Goal: Information Seeking & Learning: Learn about a topic

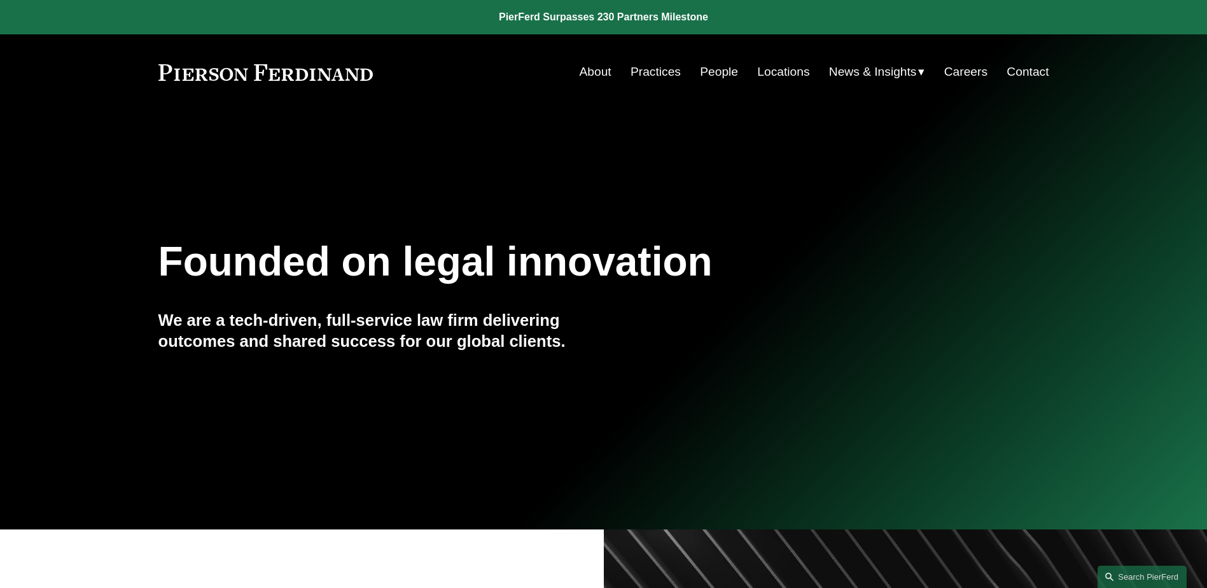
scroll to position [1018, 0]
click at [710, 67] on link "People" at bounding box center [719, 72] width 38 height 24
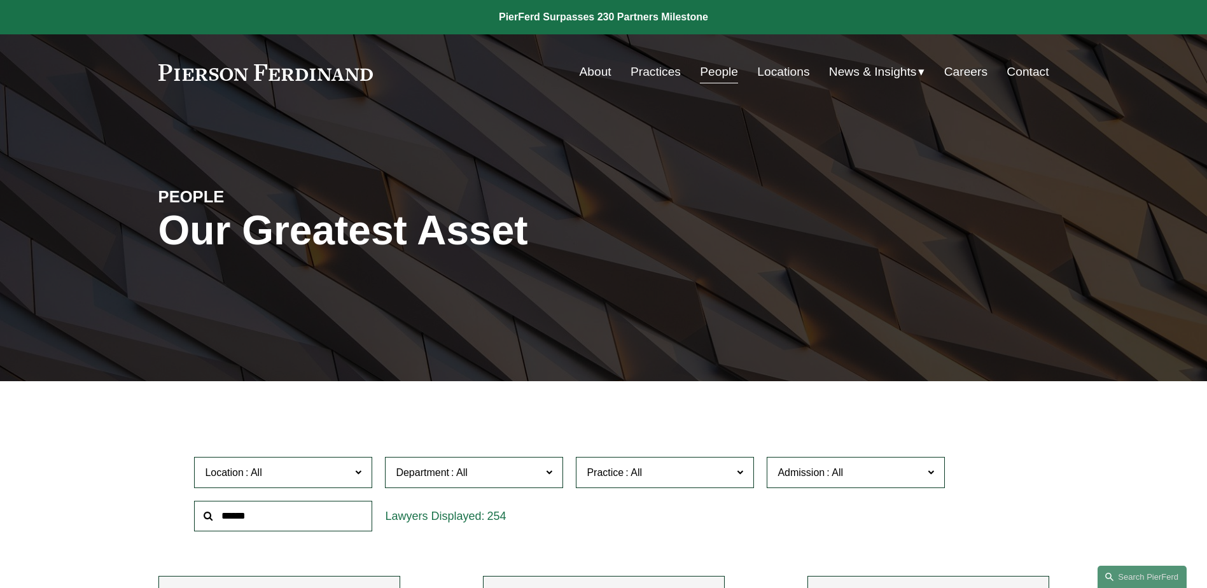
click at [348, 505] on input "text" at bounding box center [283, 516] width 178 height 31
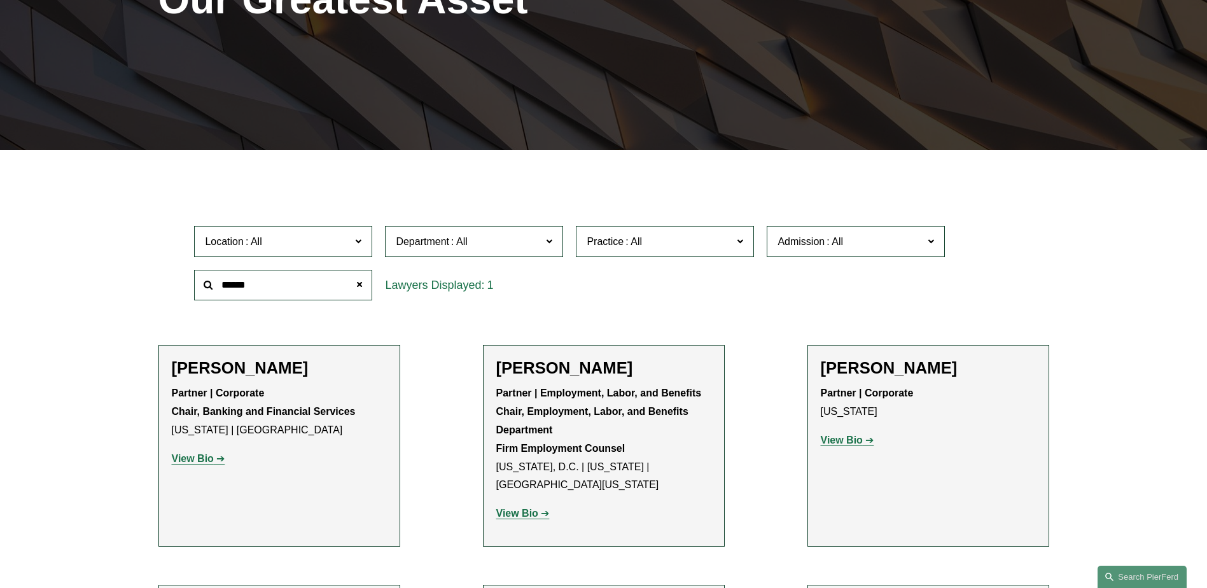
scroll to position [255, 0]
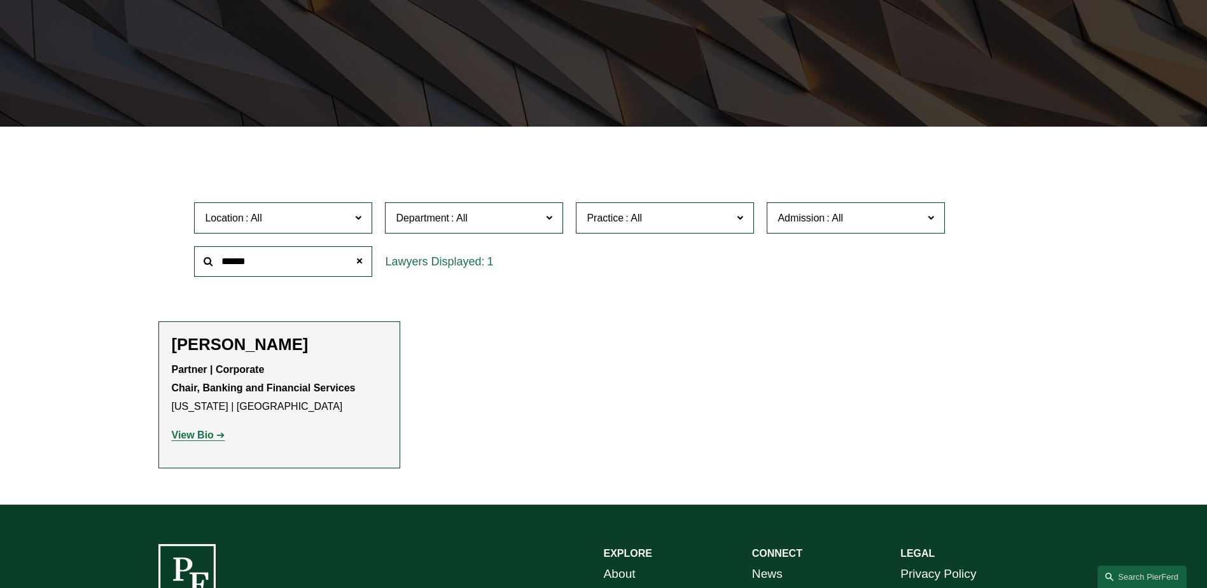
type input "******"
click at [211, 434] on strong "View Bio" at bounding box center [193, 435] width 42 height 11
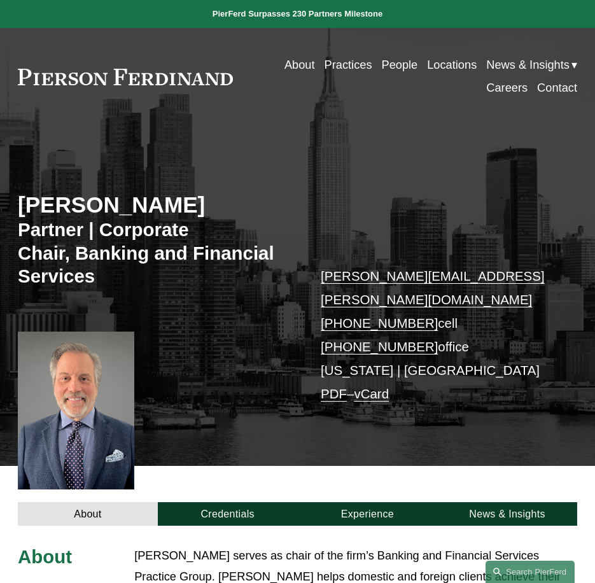
click at [377, 386] on link "vCard" at bounding box center [371, 393] width 35 height 15
click at [282, 466] on div "About Credentials Experience News & Insights" at bounding box center [297, 496] width 595 height 60
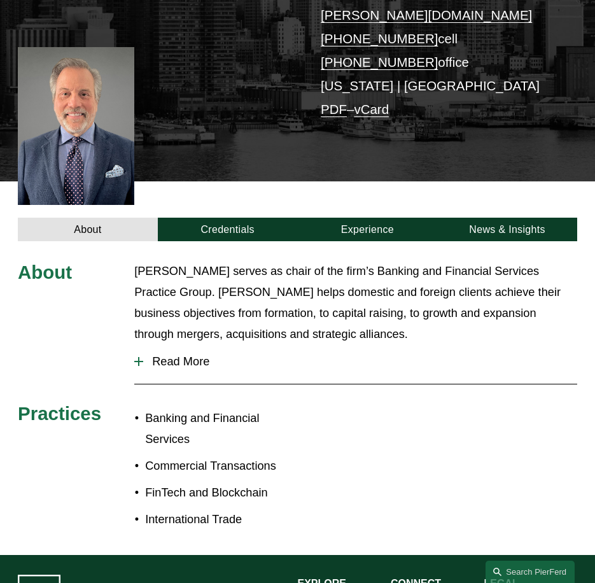
scroll to position [284, 0]
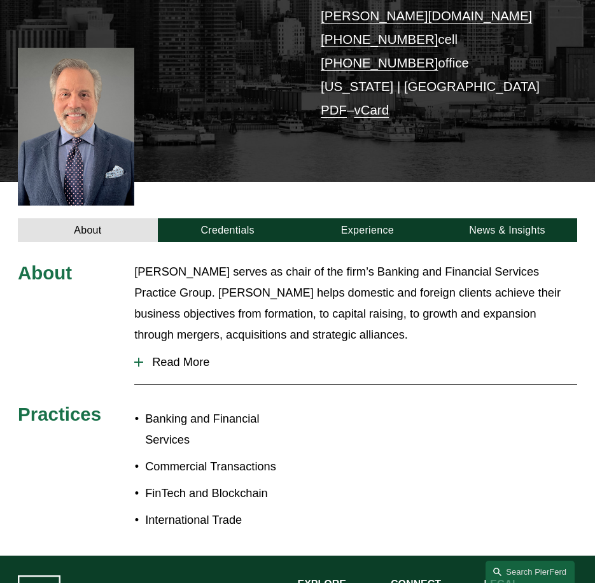
click at [198, 355] on span "Read More" at bounding box center [360, 362] width 434 height 14
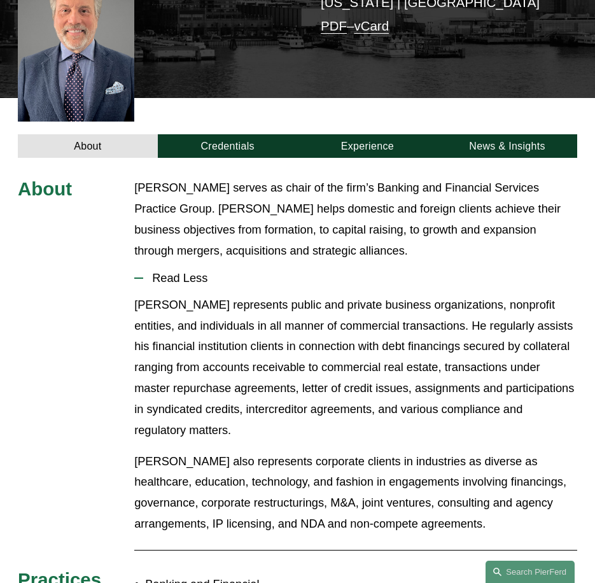
scroll to position [322, 0]
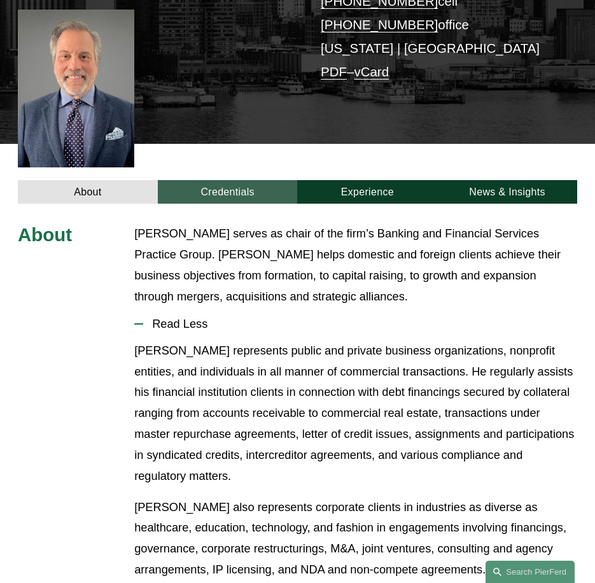
click at [225, 180] on link "Credentials" at bounding box center [228, 192] width 140 height 24
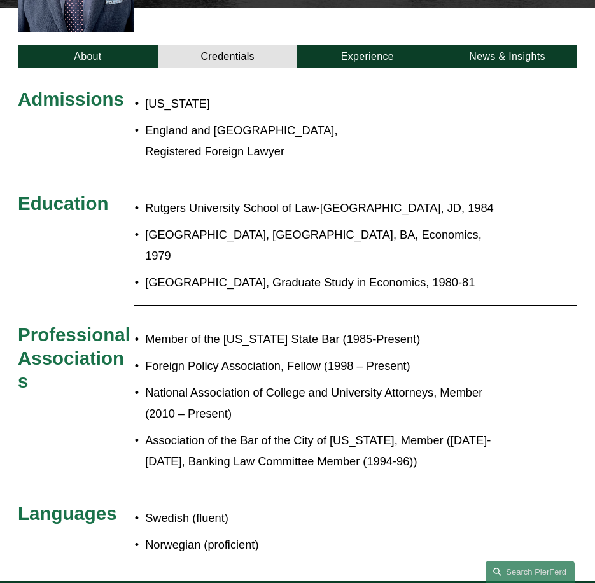
scroll to position [386, 0]
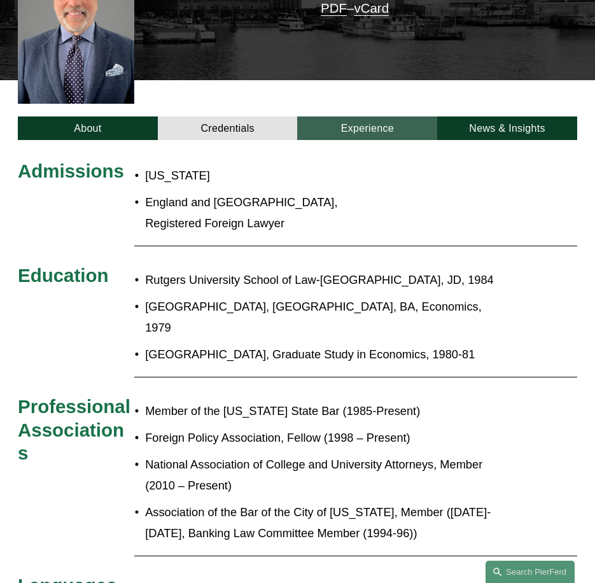
click at [353, 117] on link "Experience" at bounding box center [367, 128] width 140 height 24
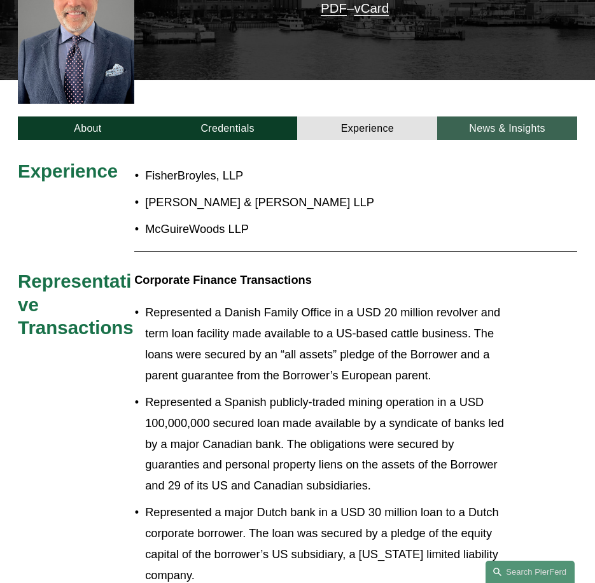
click at [488, 116] on link "News & Insights" at bounding box center [507, 128] width 140 height 24
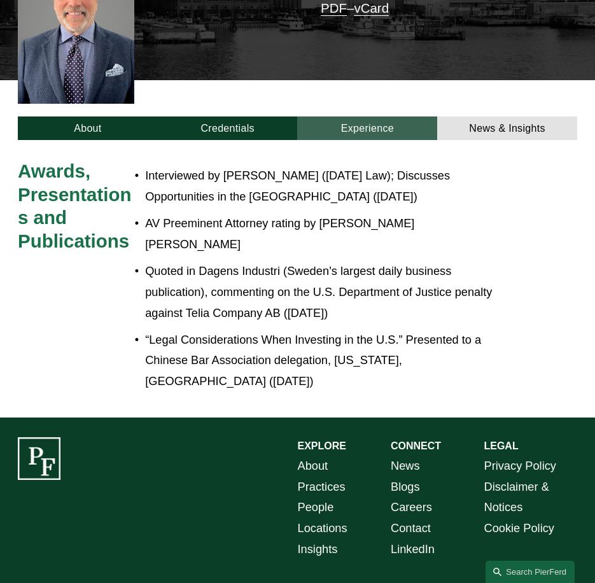
click at [382, 116] on link "Experience" at bounding box center [367, 128] width 140 height 24
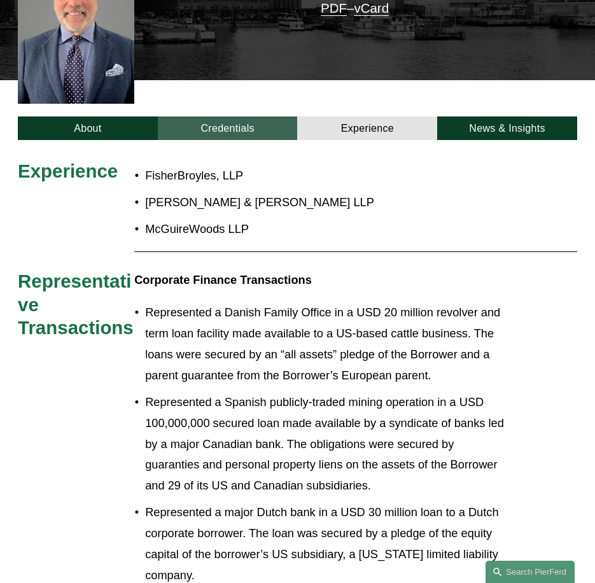
click at [259, 116] on link "Credentials" at bounding box center [228, 128] width 140 height 24
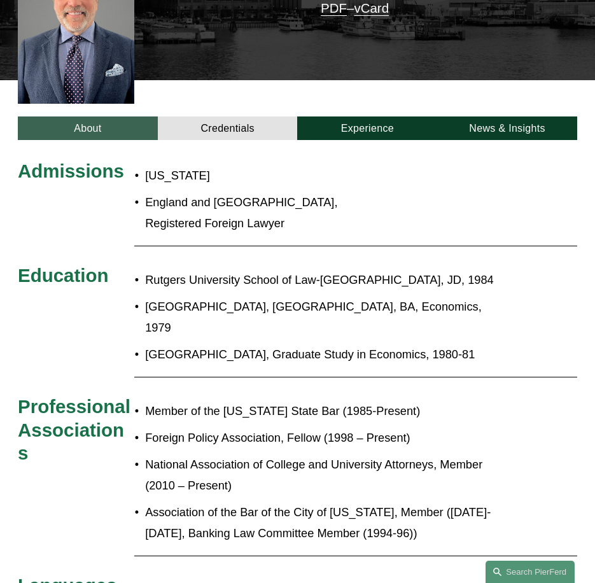
click at [122, 116] on link "About" at bounding box center [88, 128] width 140 height 24
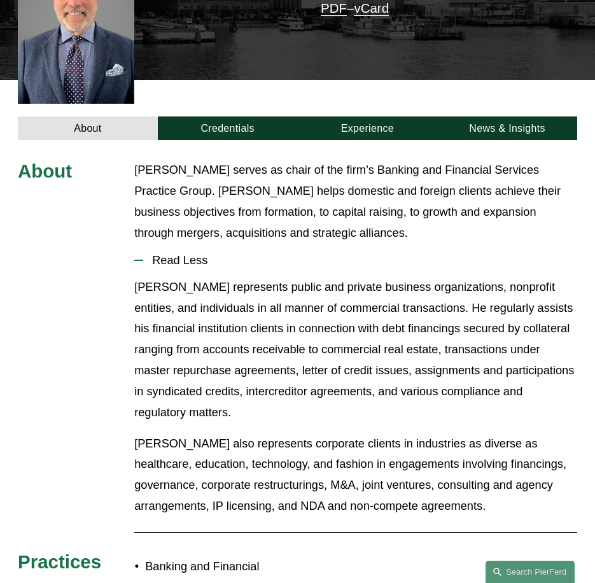
click at [287, 366] on p "Stephen represents public and private business organizations, nonprofit entitie…" at bounding box center [355, 350] width 443 height 146
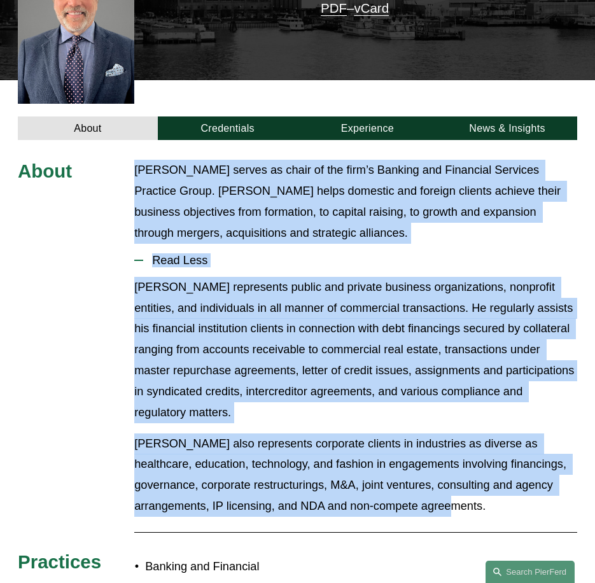
drag, startPoint x: 417, startPoint y: 466, endPoint x: 132, endPoint y: 148, distance: 426.8
click at [132, 160] on div "About Stephen Di Cioccio serves as chair of the firm’s Banking and Financial Se…" at bounding box center [297, 422] width 595 height 524
copy div "Stephen Di Cioccio serves as chair of the firm’s Banking and Financial Services…"
click at [155, 307] on p "Stephen represents public and private business organizations, nonprofit entitie…" at bounding box center [355, 350] width 443 height 146
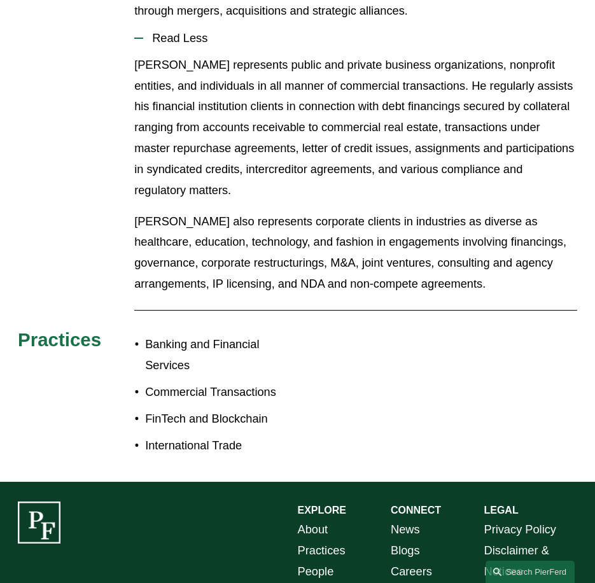
scroll to position [640, 0]
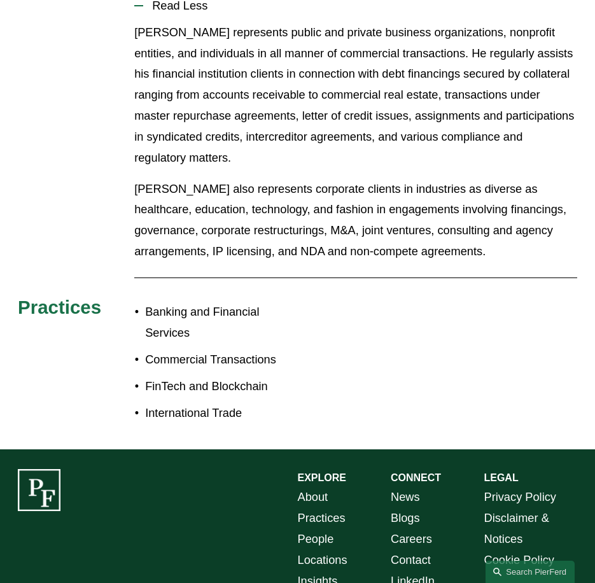
click at [245, 403] on p "International Trade" at bounding box center [221, 413] width 152 height 21
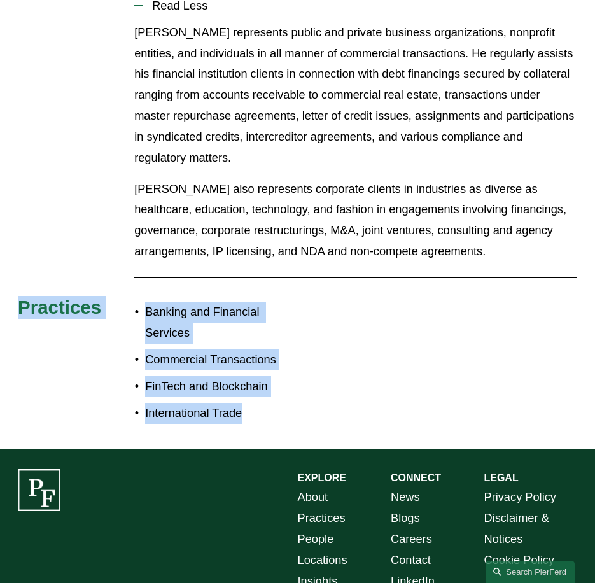
drag, startPoint x: 245, startPoint y: 374, endPoint x: 11, endPoint y: 248, distance: 265.1
click at [11, 248] on div "About Stephen Di Cioccio serves as chair of the firm’s Banking and Financial Se…" at bounding box center [297, 167] width 595 height 524
copy div "Practices Banking and Financial Services Commercial Transactions FinTech and Bl…"
click at [358, 321] on div "About Stephen Di Cioccio serves as chair of the firm’s Banking and Financial Se…" at bounding box center [297, 167] width 595 height 524
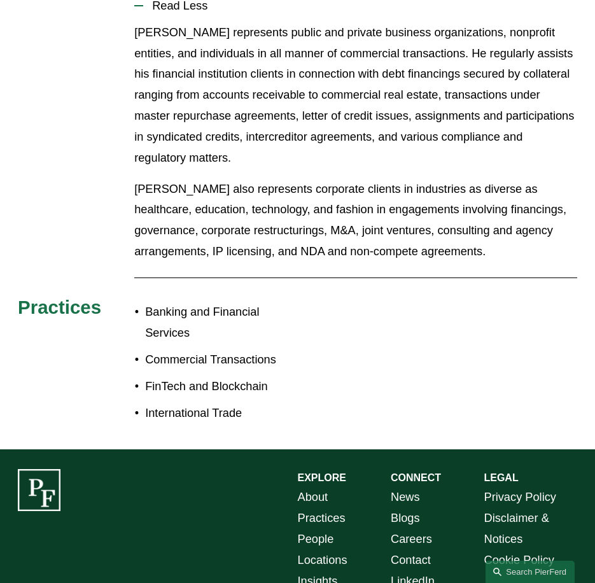
click at [257, 360] on ul "Banking and Financial Services Commercial Transactions FinTech and Blockchain I…" at bounding box center [215, 363] width 163 height 122
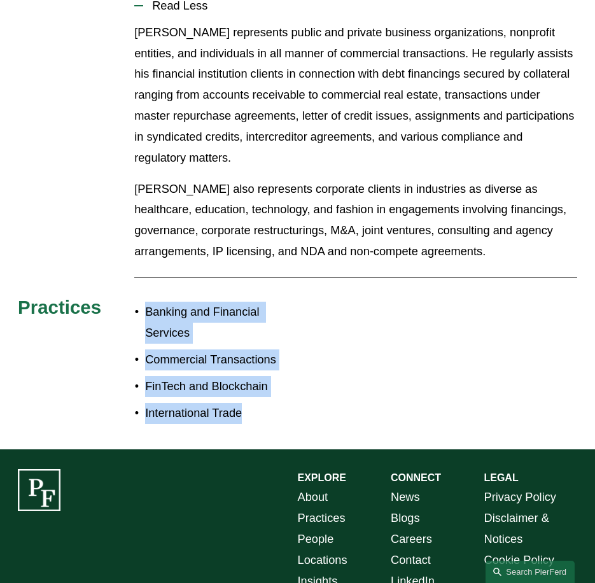
drag, startPoint x: 242, startPoint y: 373, endPoint x: 145, endPoint y: 274, distance: 138.6
click at [145, 302] on ul "Banking and Financial Services Commercial Transactions FinTech and Blockchain I…" at bounding box center [215, 363] width 163 height 122
copy ul "Banking and Financial Services Commercial Transactions FinTech and Blockchain I…"
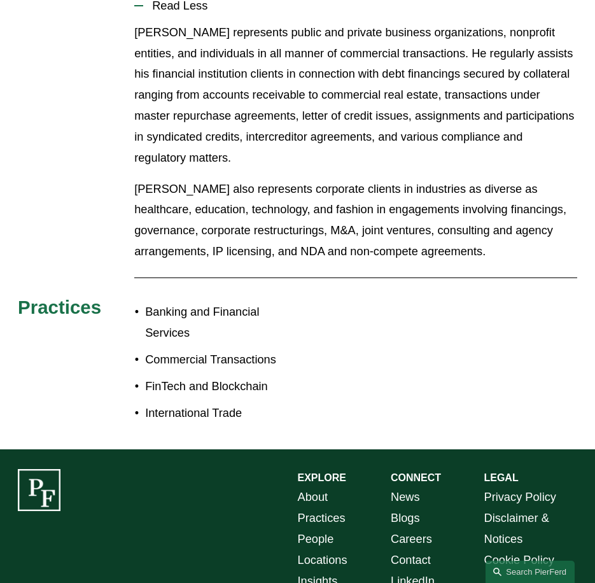
click at [374, 256] on div "About Stephen Di Cioccio serves as chair of the firm’s Banking and Financial Se…" at bounding box center [297, 167] width 595 height 524
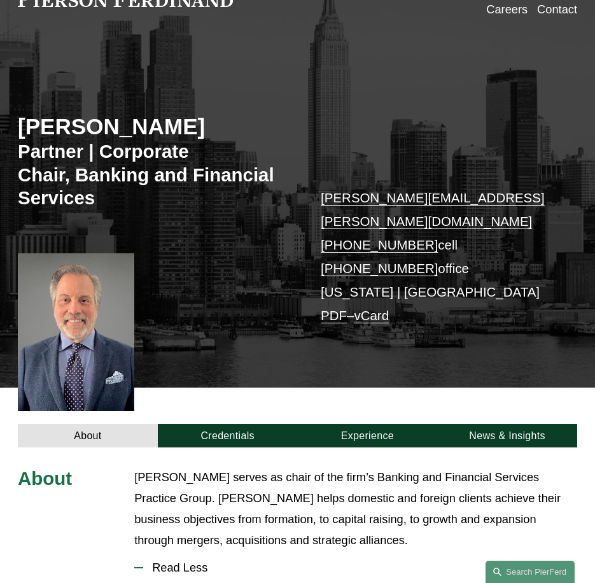
scroll to position [195, 0]
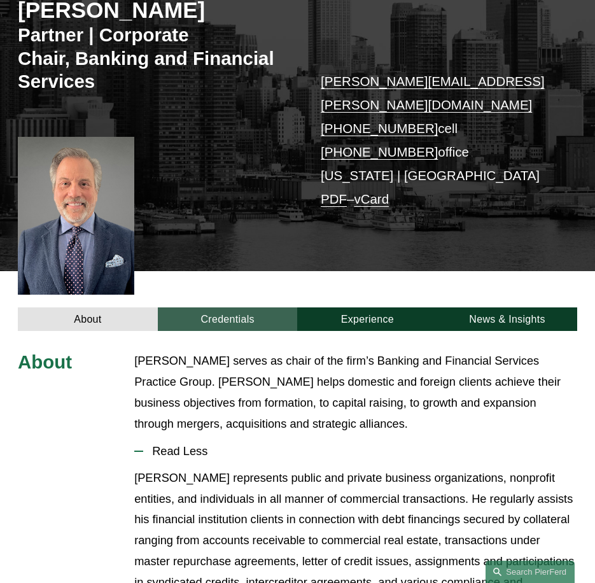
click at [244, 307] on link "Credentials" at bounding box center [228, 319] width 140 height 24
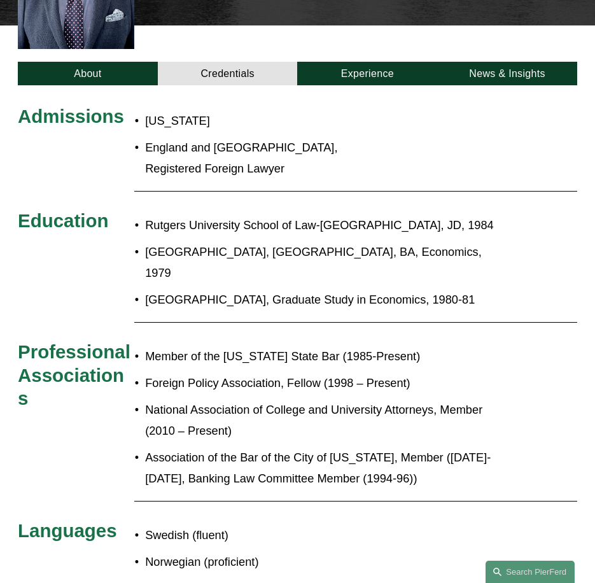
scroll to position [449, 0]
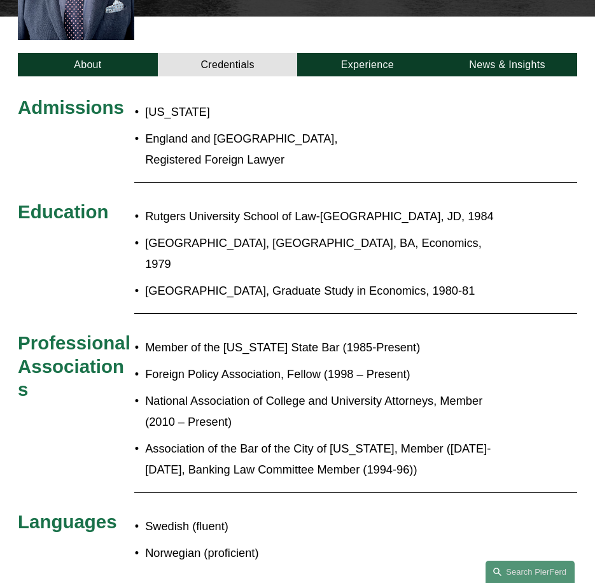
click at [204, 140] on p "England and Wales, Registered Foreign Lawyer" at bounding box center [244, 150] width 199 height 42
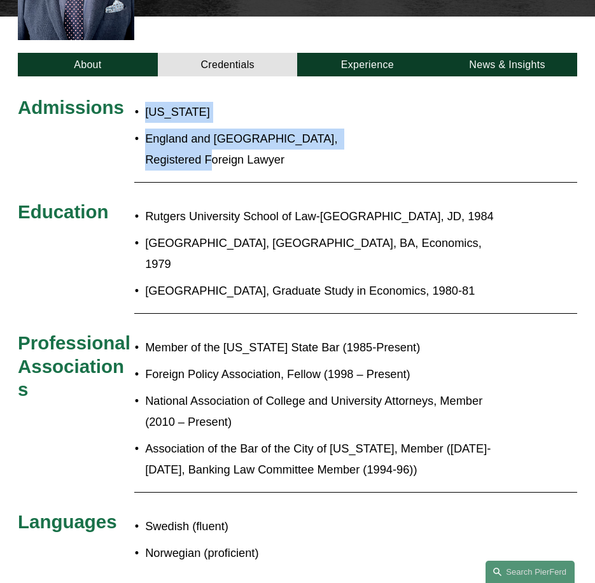
drag, startPoint x: 223, startPoint y: 142, endPoint x: 140, endPoint y: 97, distance: 94.0
click at [140, 102] on ul "New York England and Wales, Registered Foreign Lawyer" at bounding box center [239, 136] width 210 height 69
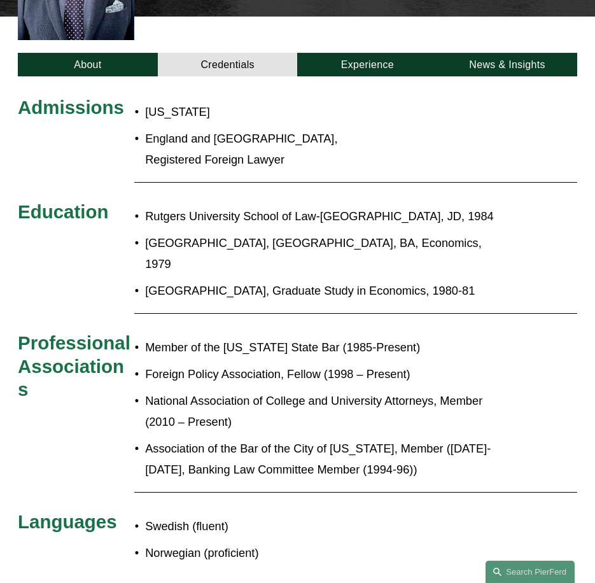
click at [249, 139] on p "England and Wales, Registered Foreign Lawyer" at bounding box center [244, 150] width 199 height 42
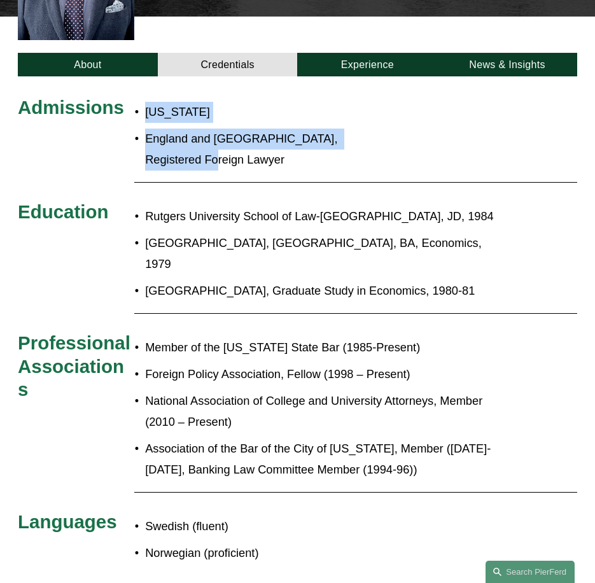
drag, startPoint x: 239, startPoint y: 139, endPoint x: 147, endPoint y: 87, distance: 105.5
click at [147, 102] on ul "New York England and Wales, Registered Foreign Lawyer" at bounding box center [239, 136] width 210 height 69
copy ul "New York England and Wales, Registered Foreign Lawyer"
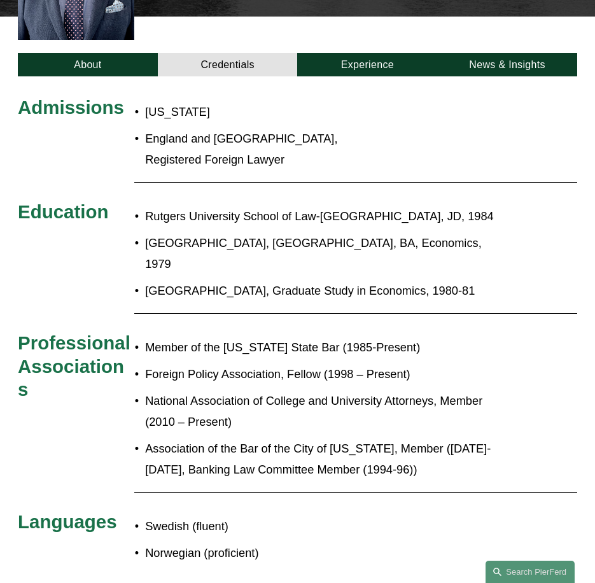
click at [217, 213] on ul "Rutgers University School of Law-Newark, JD, 1984 Rutgers College, Rutgers Univ…" at bounding box center [320, 253] width 373 height 95
click at [145, 206] on p "Rutgers University School of Law-Newark, JD, 1984" at bounding box center [326, 216] width 362 height 21
drag, startPoint x: 148, startPoint y: 197, endPoint x: 475, endPoint y: 250, distance: 331.4
click at [475, 250] on ul "Rutgers University School of Law-Newark, JD, 1984 Rutgers College, Rutgers Univ…" at bounding box center [320, 253] width 373 height 95
copy ul "Rutgers University School of Law-Newark, JD, 1984 Rutgers College, Rutgers Univ…"
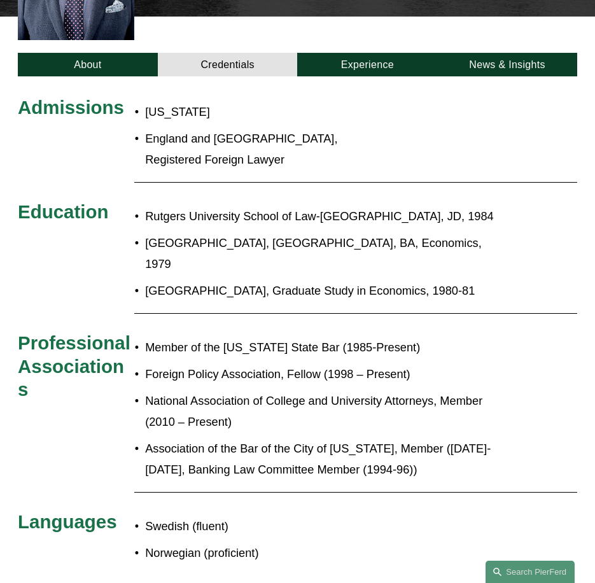
click at [246, 439] on p "Association of the Bar of the City of New York, Member (1992-1996, Banking Law …" at bounding box center [326, 460] width 362 height 42
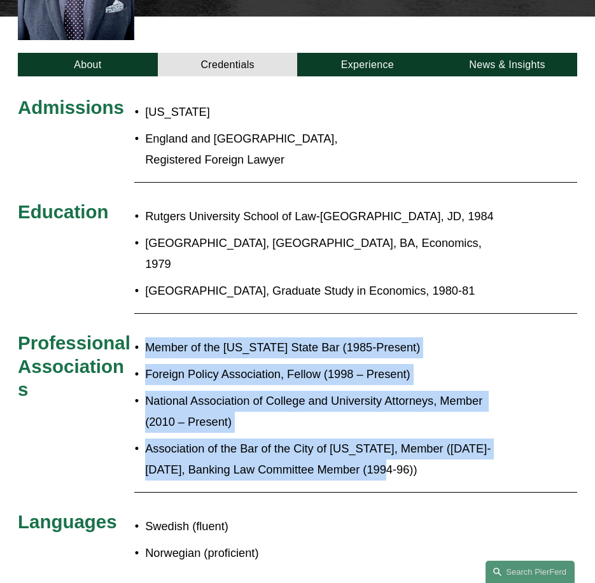
drag, startPoint x: 374, startPoint y: 432, endPoint x: 145, endPoint y: 314, distance: 257.9
click at [145, 337] on ul "Member of the New York State Bar (1985-Present) Foreign Policy Association, Fel…" at bounding box center [320, 408] width 373 height 143
copy ul "Member of the New York State Bar (1985-Present) Foreign Policy Association, Fel…"
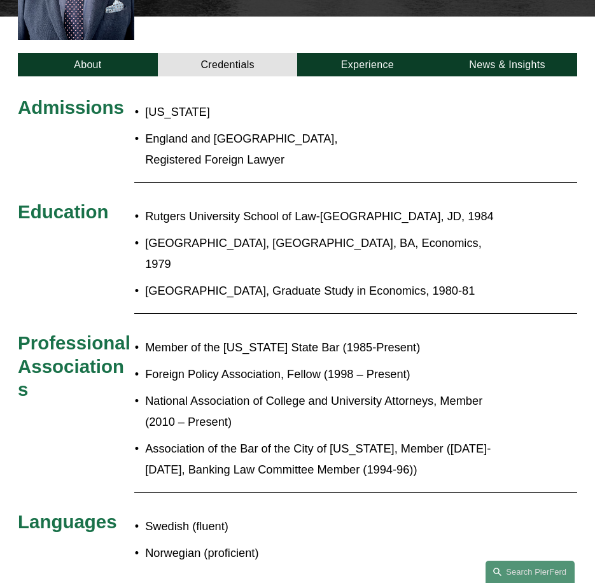
click at [197, 516] on p "Swedish (fluent)" at bounding box center [326, 526] width 362 height 21
drag, startPoint x: 197, startPoint y: 496, endPoint x: 150, endPoint y: 487, distance: 48.6
click at [150, 516] on p "Swedish (fluent)" at bounding box center [326, 526] width 362 height 21
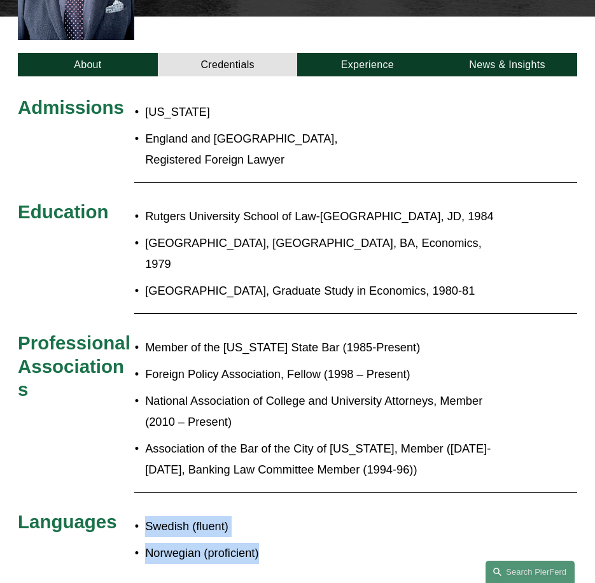
drag, startPoint x: 148, startPoint y: 488, endPoint x: 268, endPoint y: 508, distance: 121.4
click at [268, 516] on ul "Swedish (fluent) Norwegian (proficient)" at bounding box center [320, 540] width 373 height 48
copy ul "Swedish (fluent) Norwegian (proficient)"
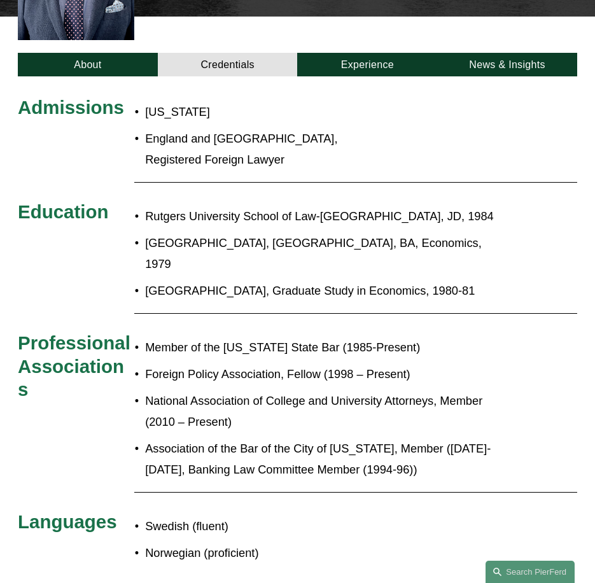
click at [377, 464] on div "Admissions New York England and Wales, Registered Foreign Lawyer Education Rutg…" at bounding box center [297, 333] width 595 height 474
click at [383, 53] on link "Experience" at bounding box center [367, 65] width 140 height 24
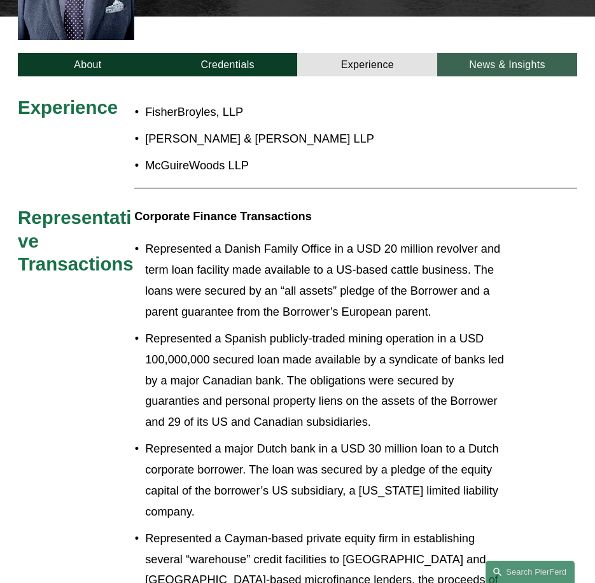
click at [472, 53] on link "News & Insights" at bounding box center [507, 65] width 140 height 24
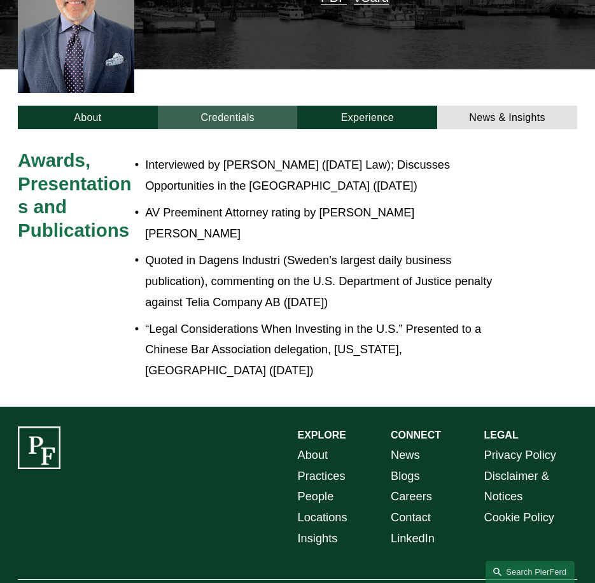
click at [255, 106] on link "Credentials" at bounding box center [228, 118] width 140 height 24
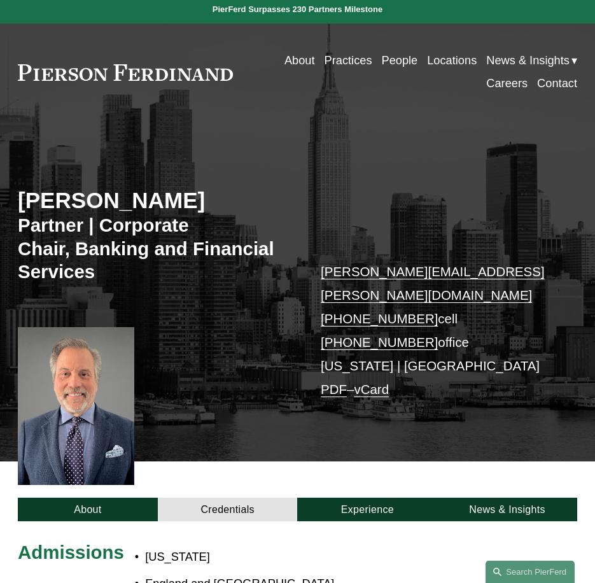
scroll to position [0, 0]
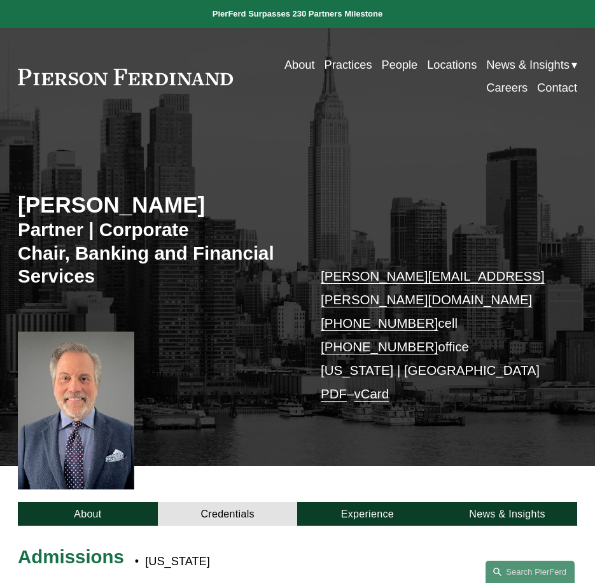
click at [332, 66] on link "Practices" at bounding box center [349, 64] width 48 height 23
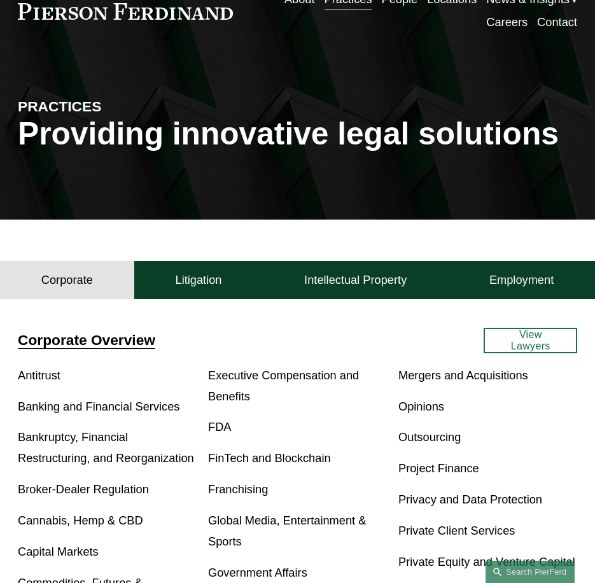
scroll to position [191, 0]
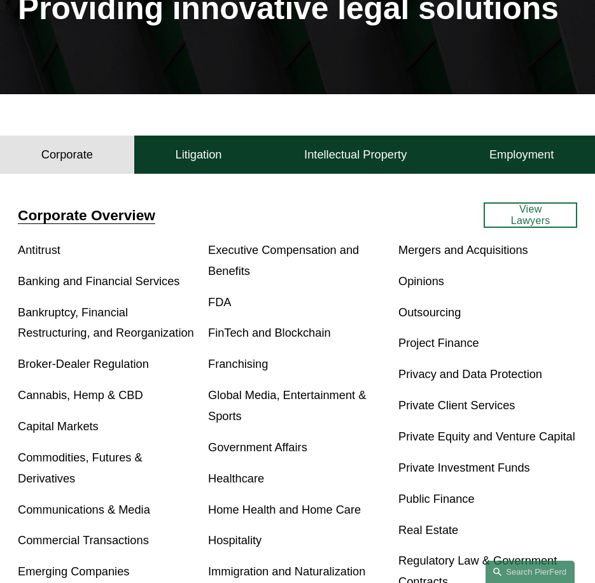
click at [91, 283] on link "Banking and Financial Services" at bounding box center [99, 280] width 162 height 13
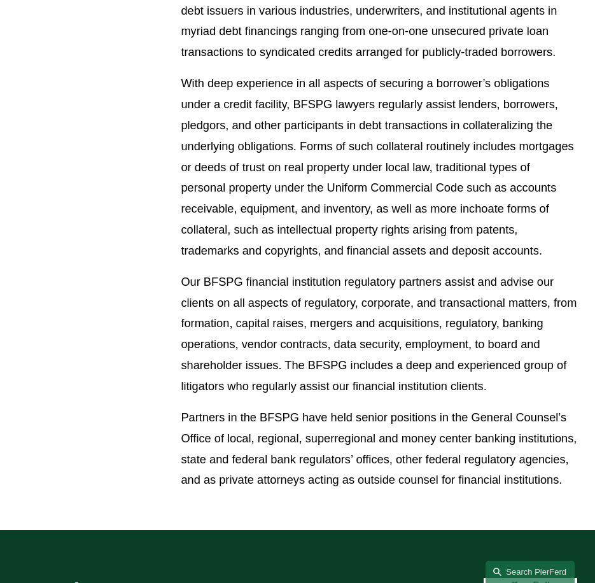
scroll to position [764, 0]
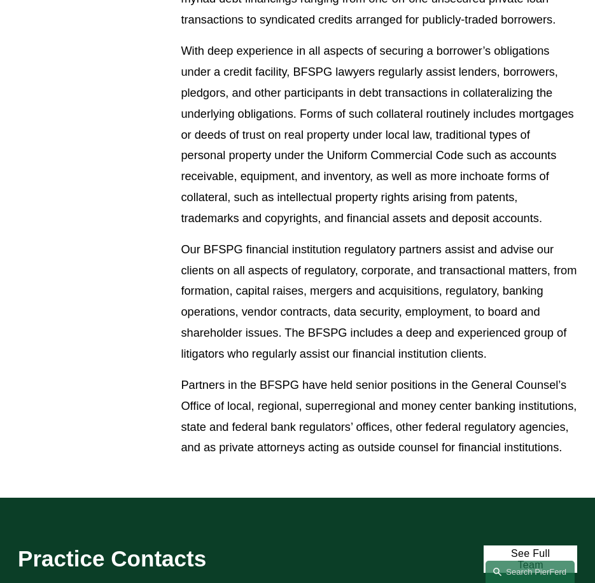
click at [291, 458] on p "Partners in the BFSPG have held senior positions in the General Counsel’s Offic…" at bounding box center [379, 416] width 397 height 83
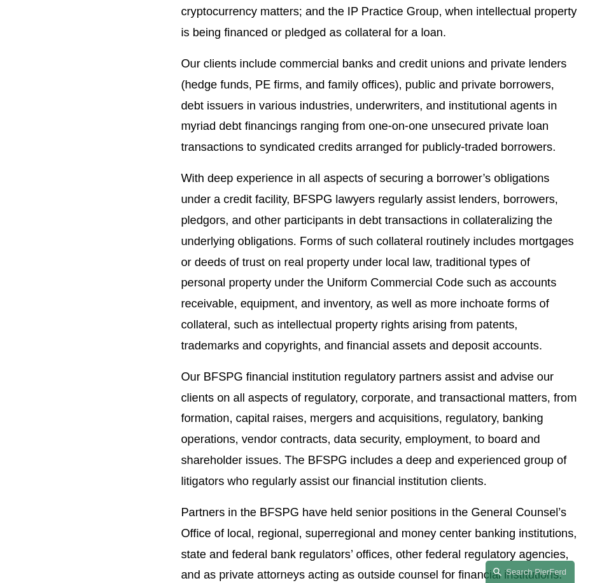
scroll to position [191, 0]
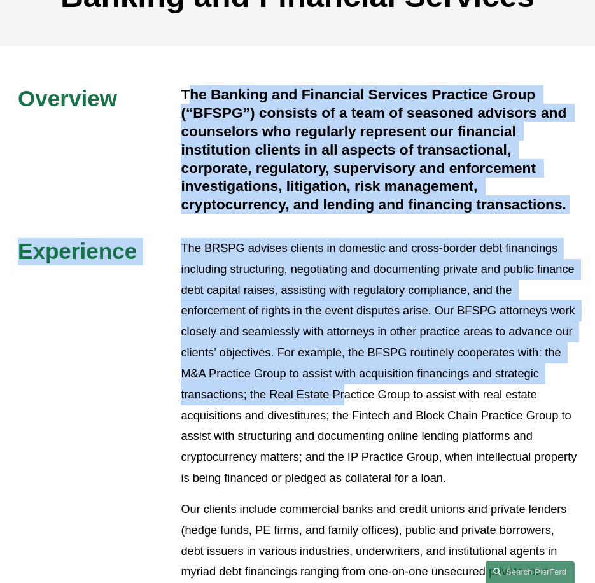
drag, startPoint x: 186, startPoint y: 94, endPoint x: 344, endPoint y: 399, distance: 344.2
click at [344, 399] on div "Overview The Banking and Financial Services Practice Group (“BFSPG”) consists o…" at bounding box center [297, 558] width 595 height 946
drag, startPoint x: 344, startPoint y: 399, endPoint x: 260, endPoint y: 323, distance: 113.6
click at [260, 323] on p "The BRSPG advises clients in domestic and cross-border debt financings includin…" at bounding box center [379, 363] width 397 height 251
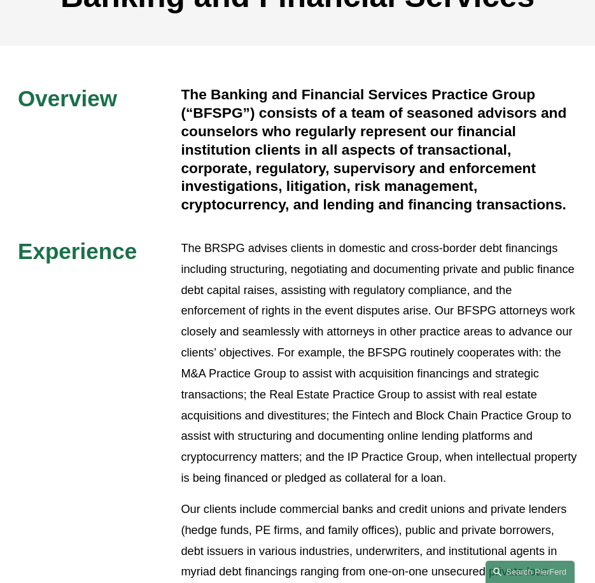
click at [246, 237] on div "Overview The Banking and Financial Services Practice Group (“BFSPG”) consists o…" at bounding box center [297, 558] width 595 height 946
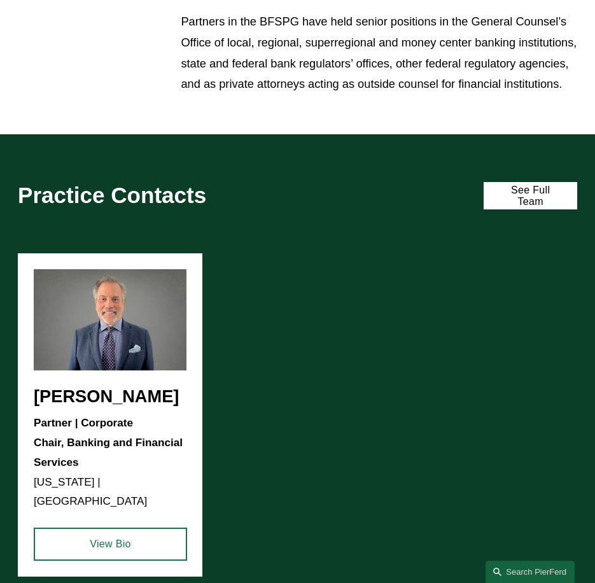
scroll to position [848, 0]
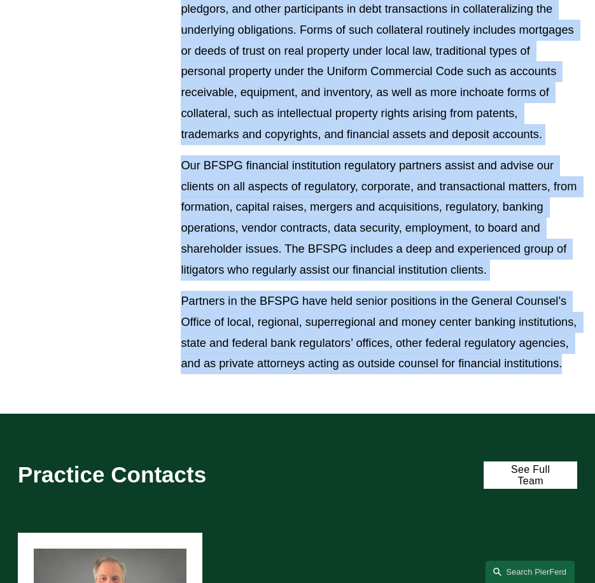
drag, startPoint x: 184, startPoint y: 94, endPoint x: 384, endPoint y: 395, distance: 360.8
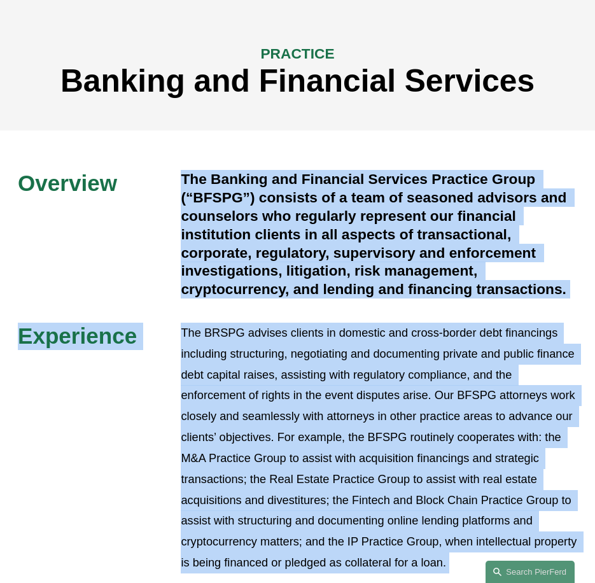
scroll to position [0, 0]
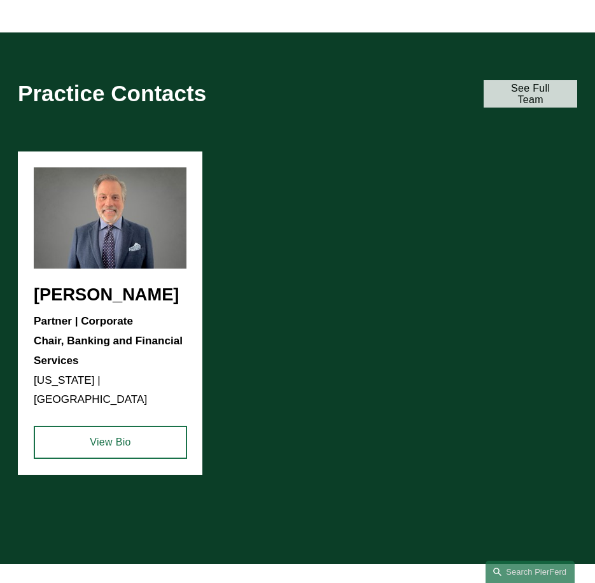
scroll to position [1209, 0]
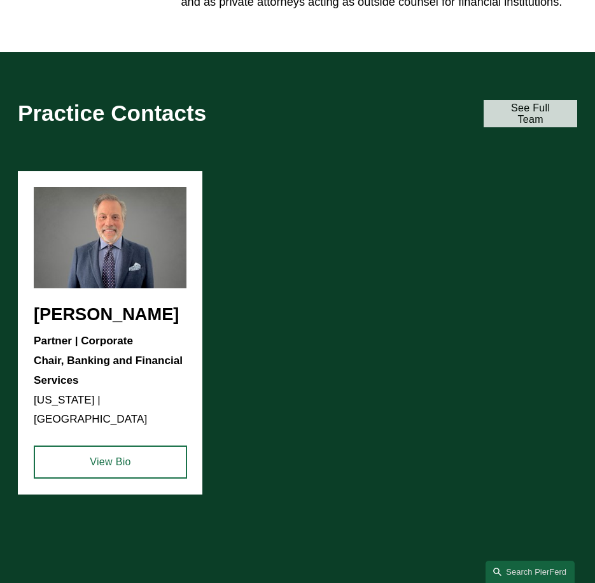
click at [509, 127] on link "See Full Team" at bounding box center [530, 113] width 93 height 27
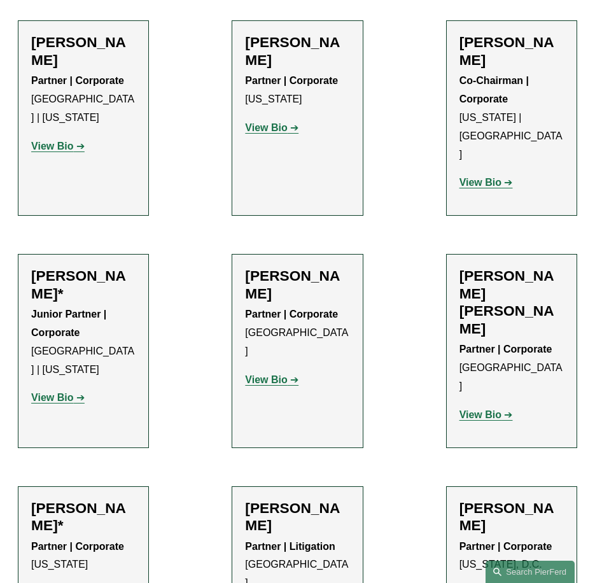
scroll to position [2610, 0]
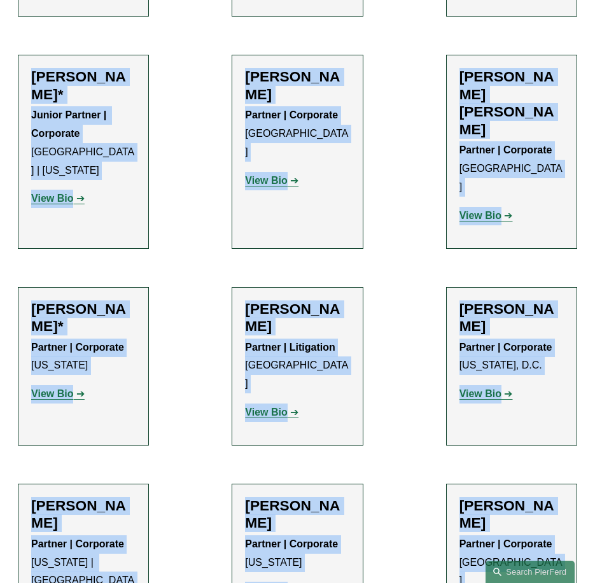
copy body "PierFerd Surpasses 230 Partners Milestone Skip to Content About Practices Peopl…"
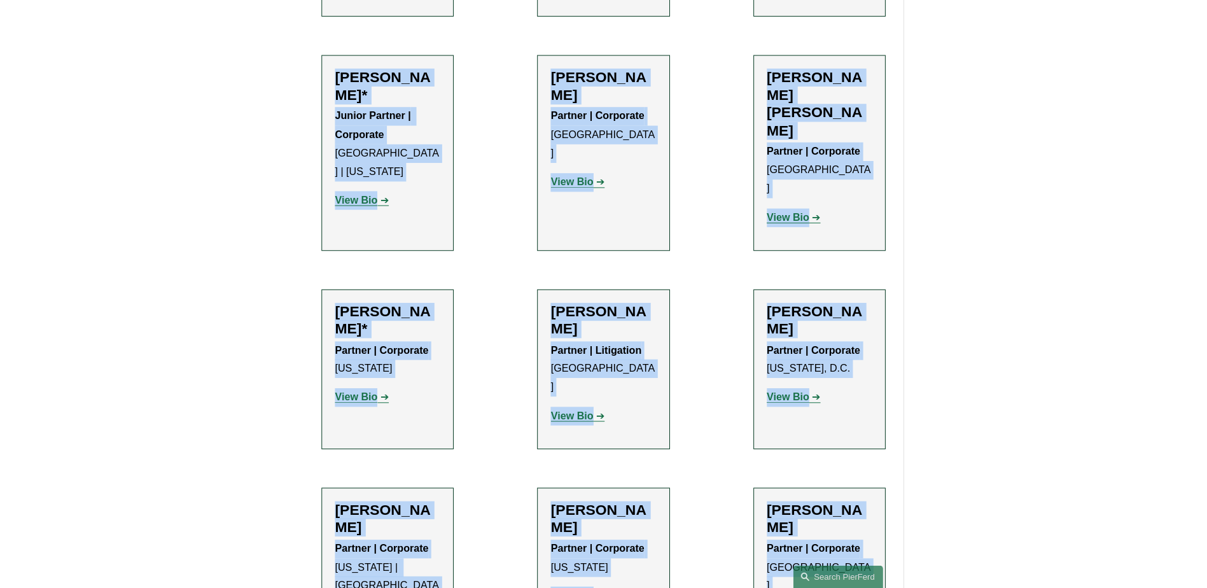
scroll to position [2554, 0]
